Goal: Information Seeking & Learning: Check status

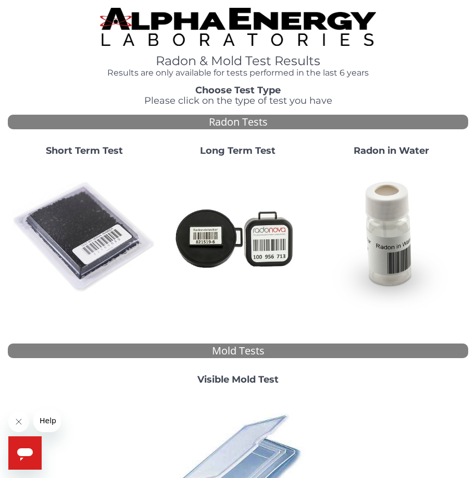
click at [80, 146] on strong "Short Term Test" at bounding box center [84, 150] width 77 height 11
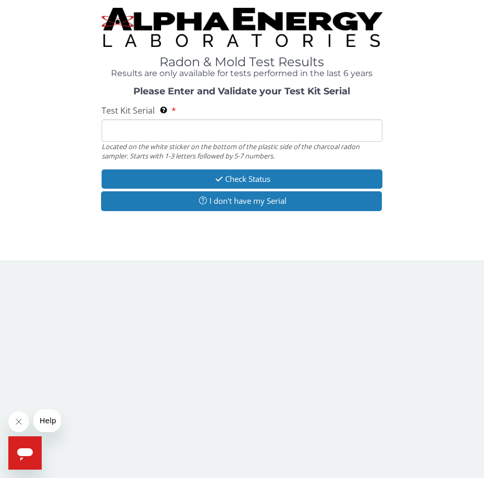
click at [121, 127] on input "Test Kit Serial Located on the white sticker on the bottom of the plastic side …" at bounding box center [242, 130] width 281 height 22
paste input "FE450544"
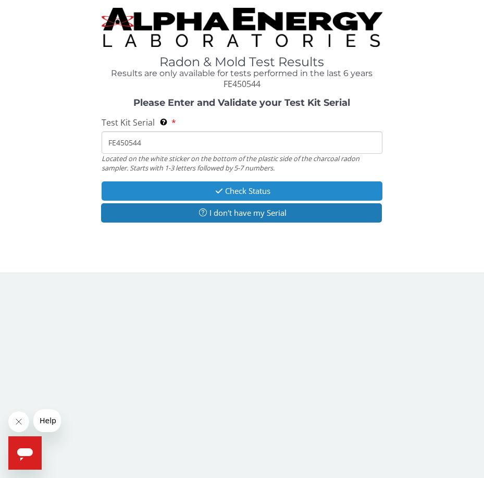
type input "FE450544"
click at [238, 191] on button "Check Status" at bounding box center [242, 190] width 281 height 19
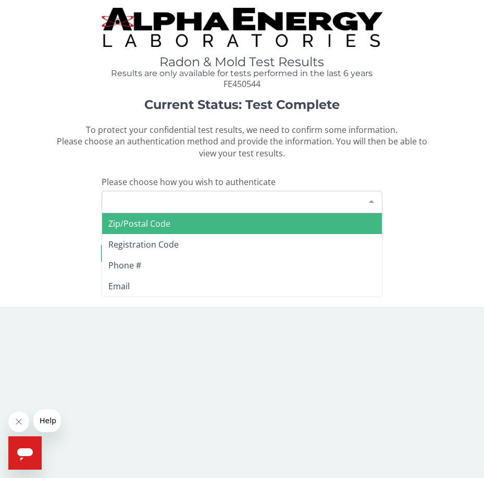
click at [156, 202] on div "Please make a selection" at bounding box center [242, 202] width 281 height 22
click at [159, 224] on span "Zip/Postal Code" at bounding box center [139, 223] width 62 height 11
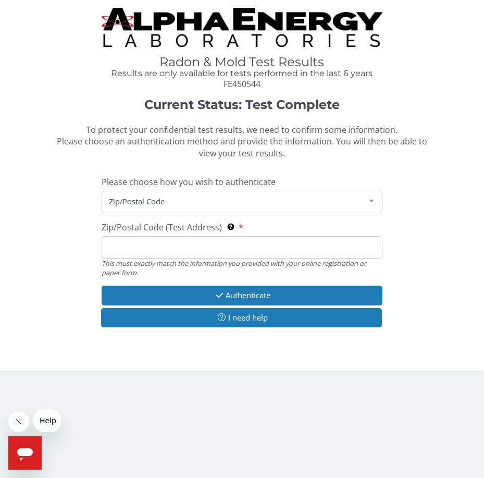
click at [157, 245] on input "Zip/Postal Code (Test Address) This must exactly match the information you prov…" at bounding box center [242, 247] width 281 height 22
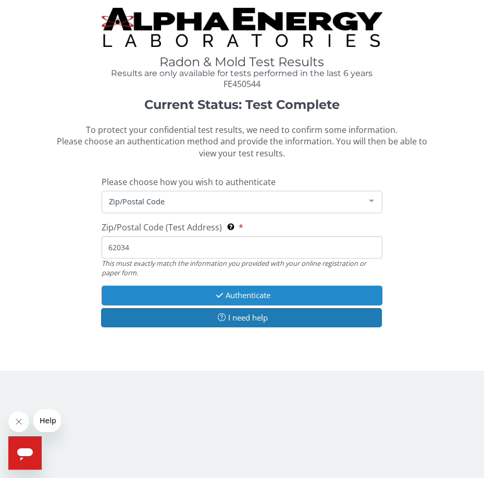
type input "62034"
click at [241, 293] on button "Authenticate" at bounding box center [242, 295] width 281 height 19
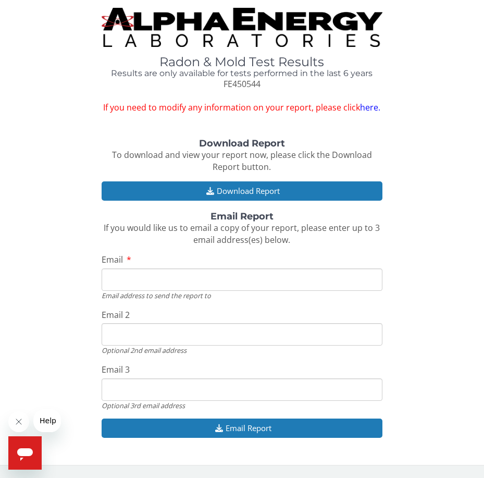
click at [372, 106] on link "here." at bounding box center [370, 107] width 20 height 11
